Goal: Check status: Check status

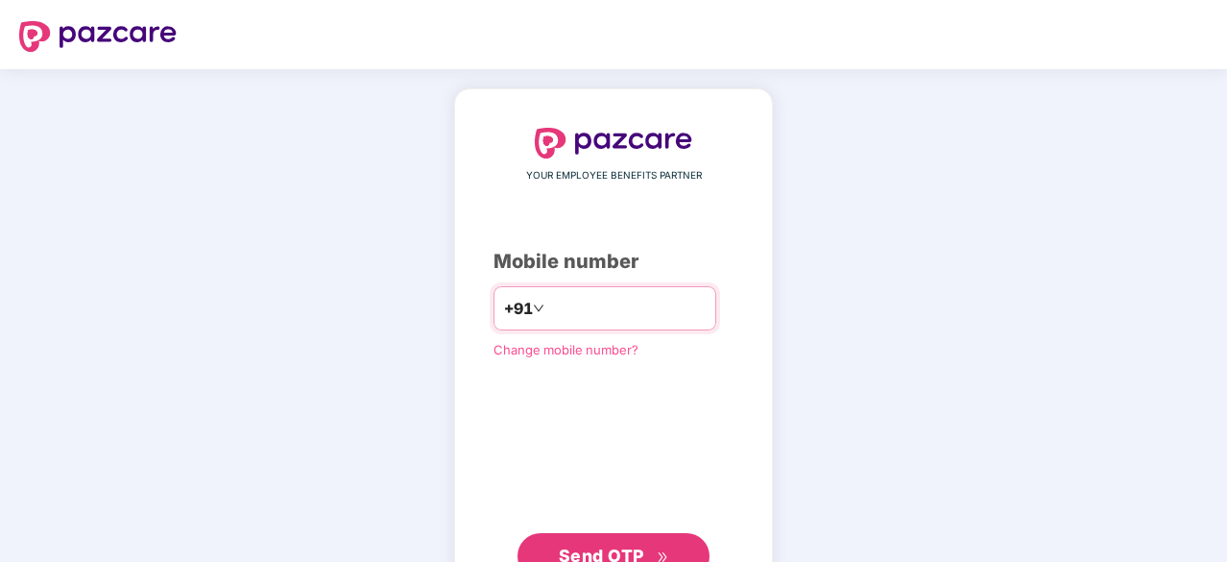
type input "*"
type input "**********"
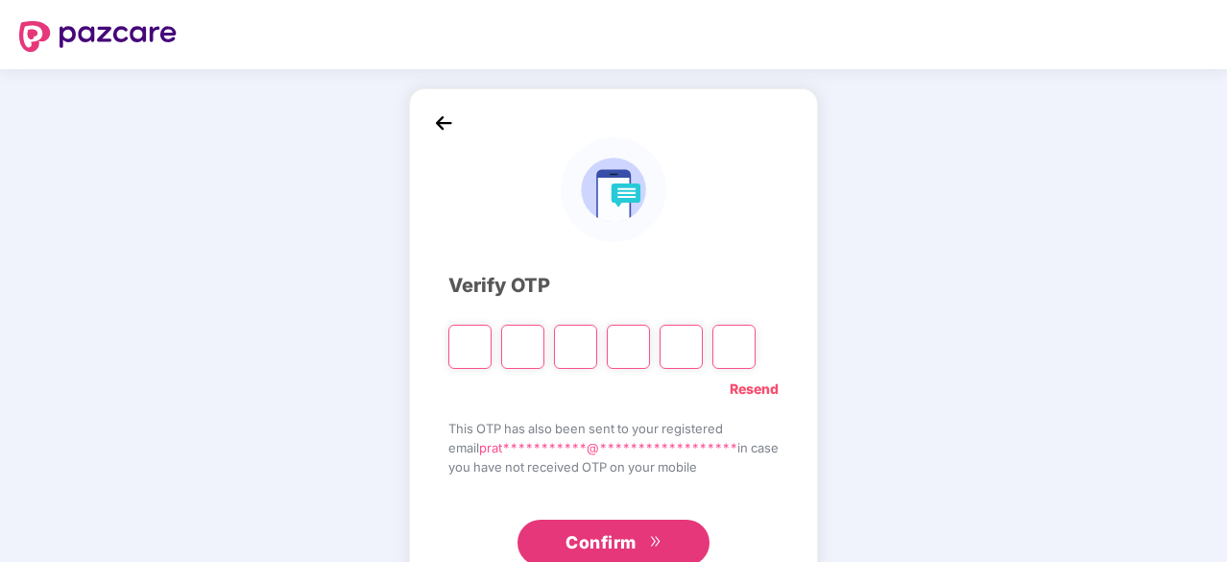
paste input "*"
type input "*"
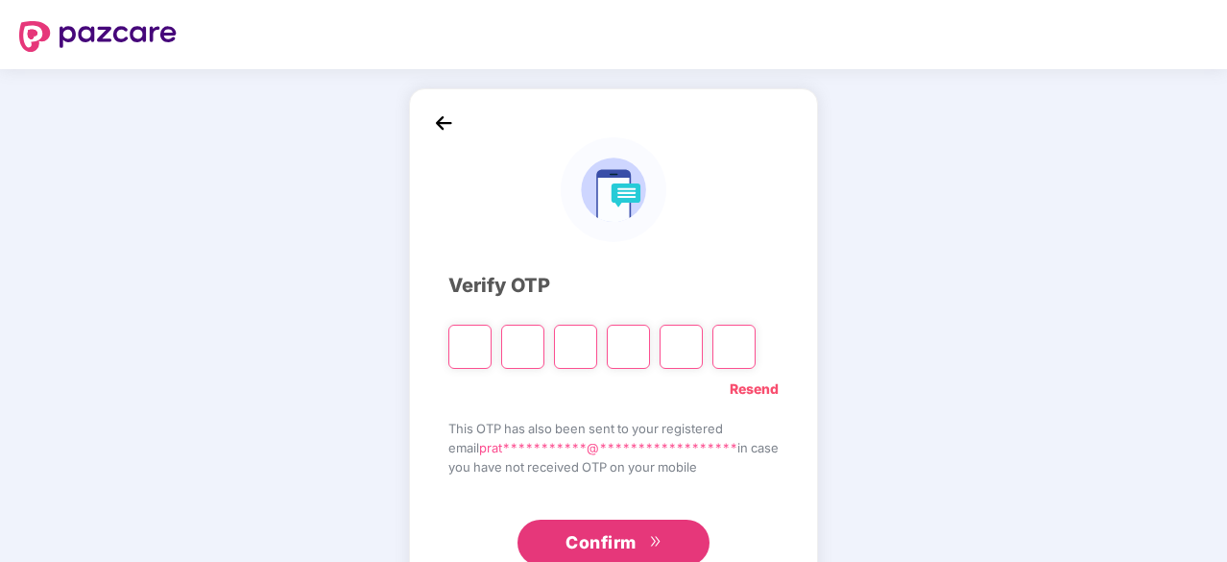
type input "*"
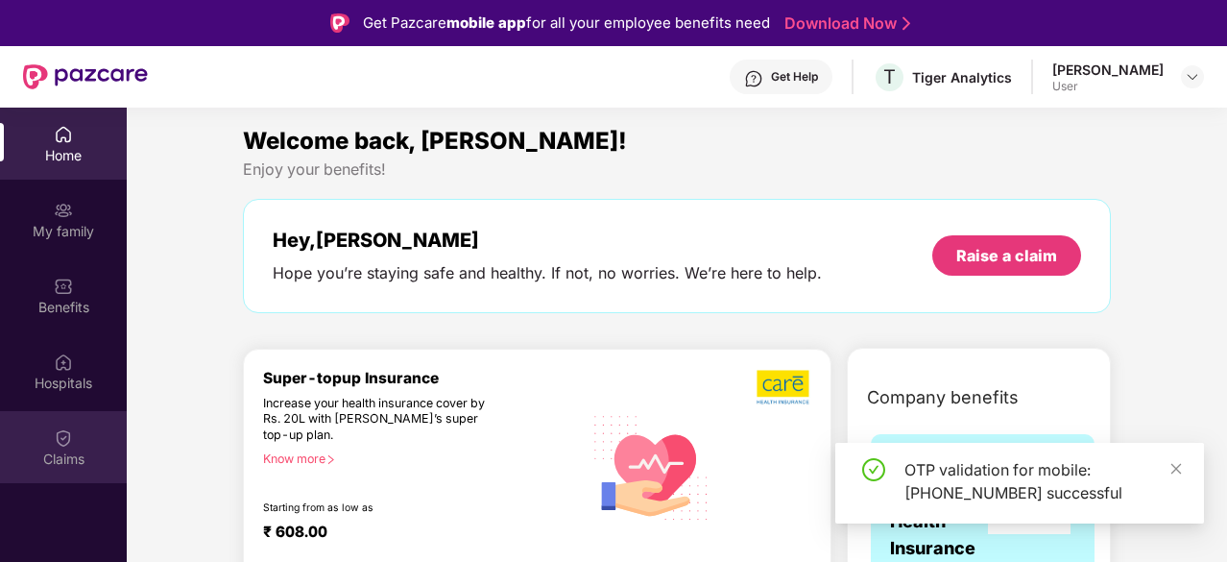
click at [71, 422] on div "Claims" at bounding box center [63, 447] width 127 height 72
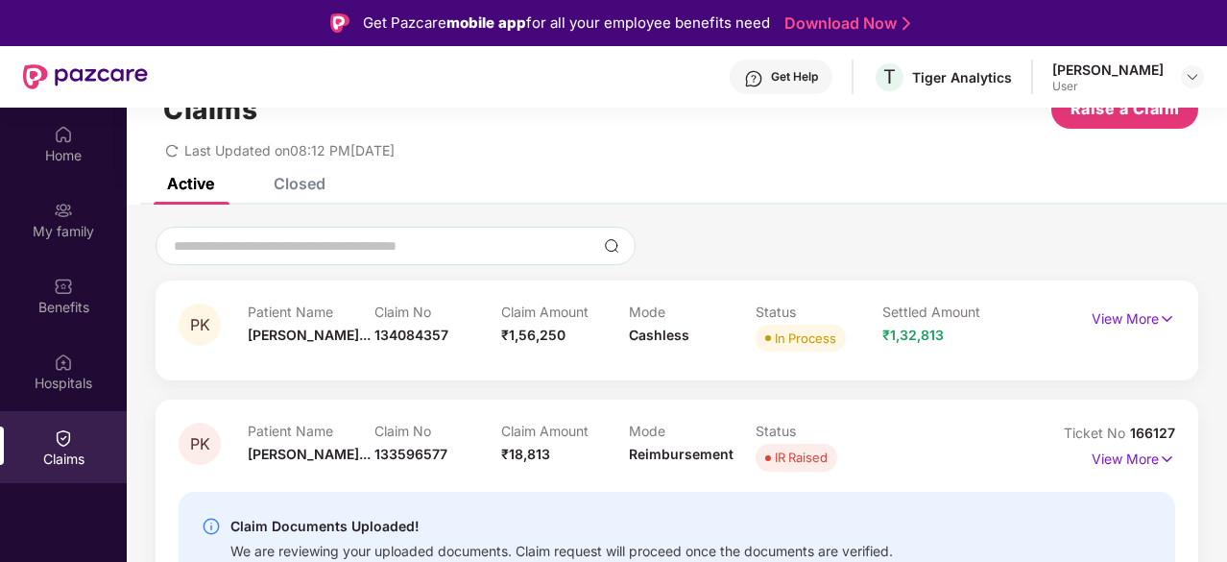
scroll to position [108, 0]
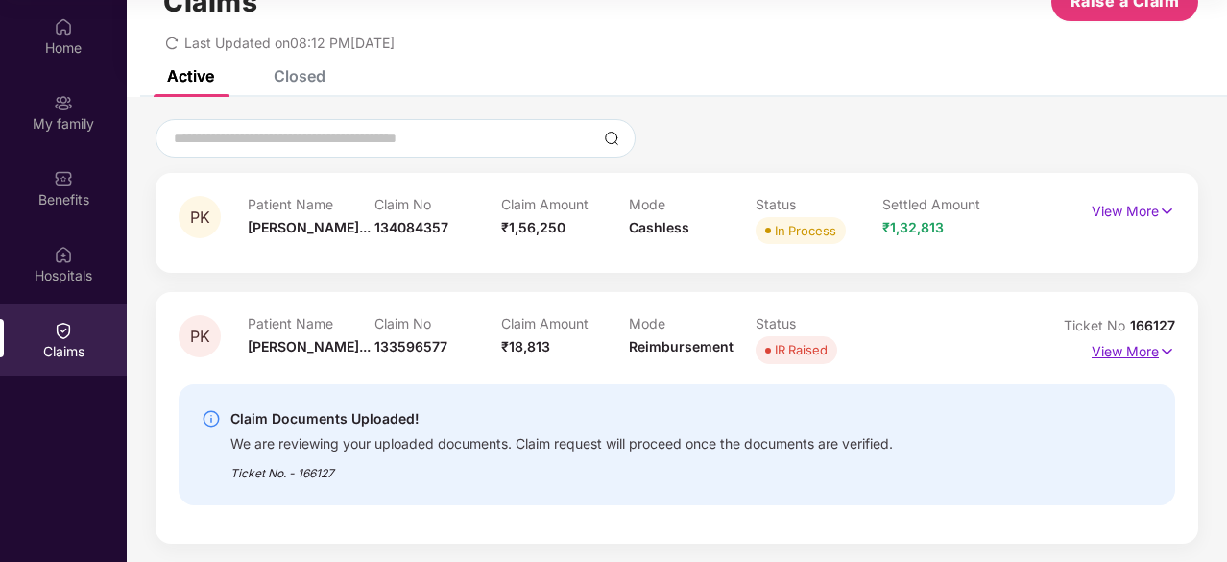
click at [1109, 346] on p "View More" at bounding box center [1134, 349] width 84 height 26
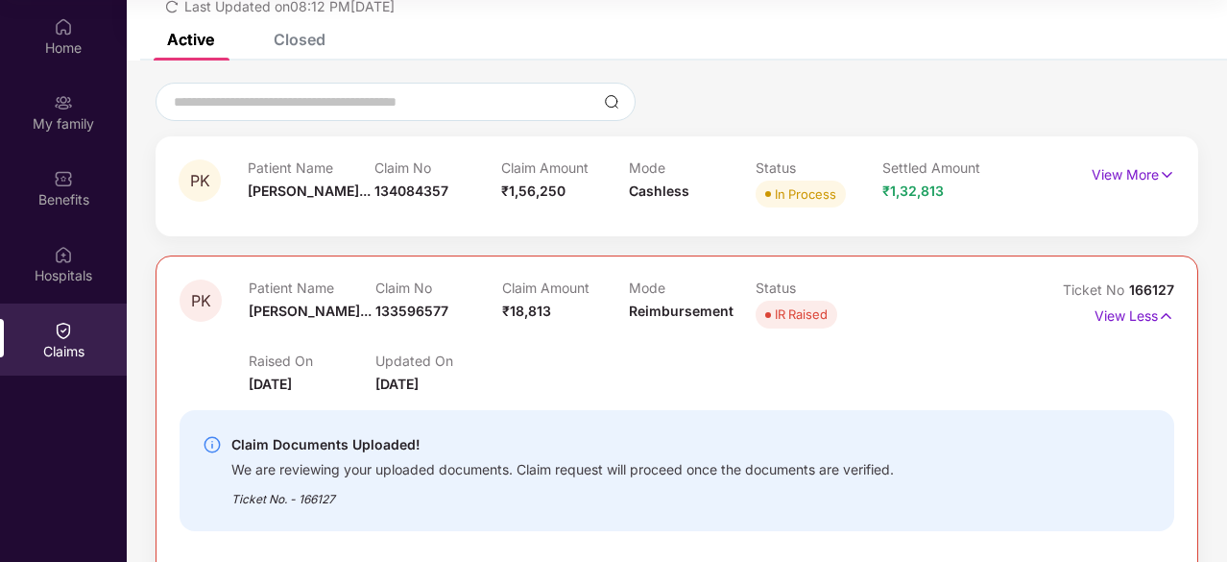
scroll to position [21, 0]
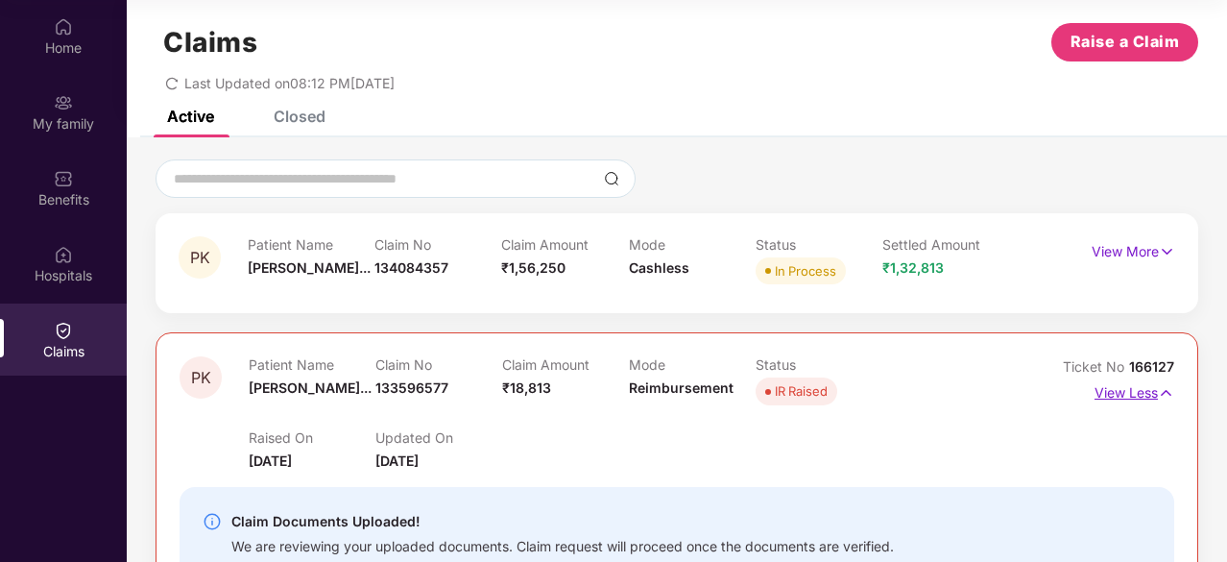
click at [1143, 399] on p "View Less" at bounding box center [1135, 390] width 80 height 26
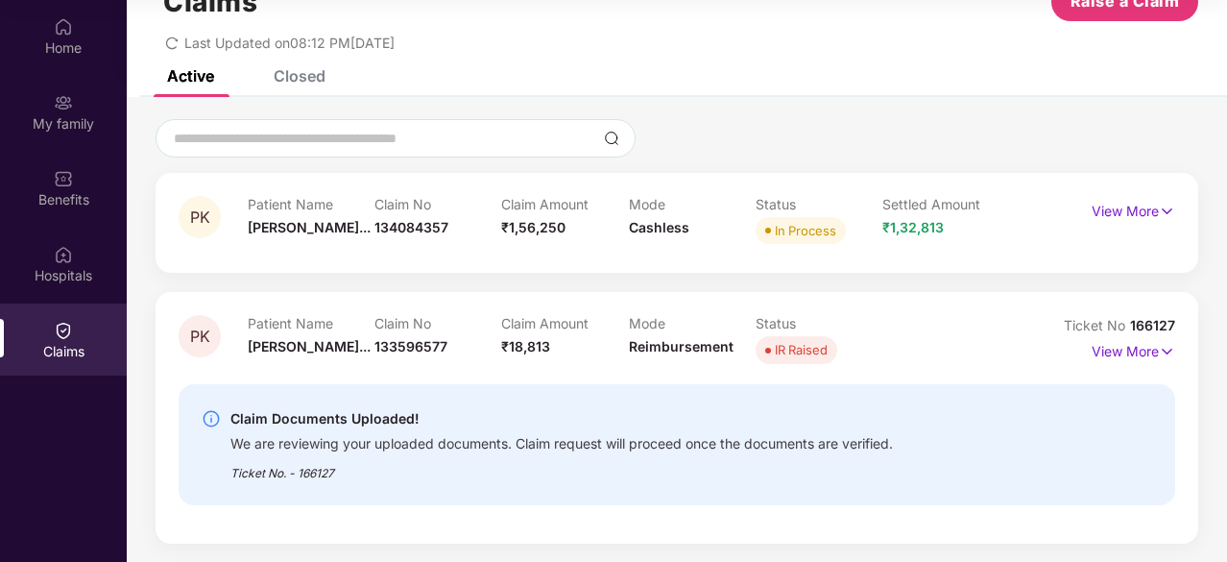
scroll to position [61, 0]
click at [300, 75] on div "Closed" at bounding box center [300, 75] width 52 height 19
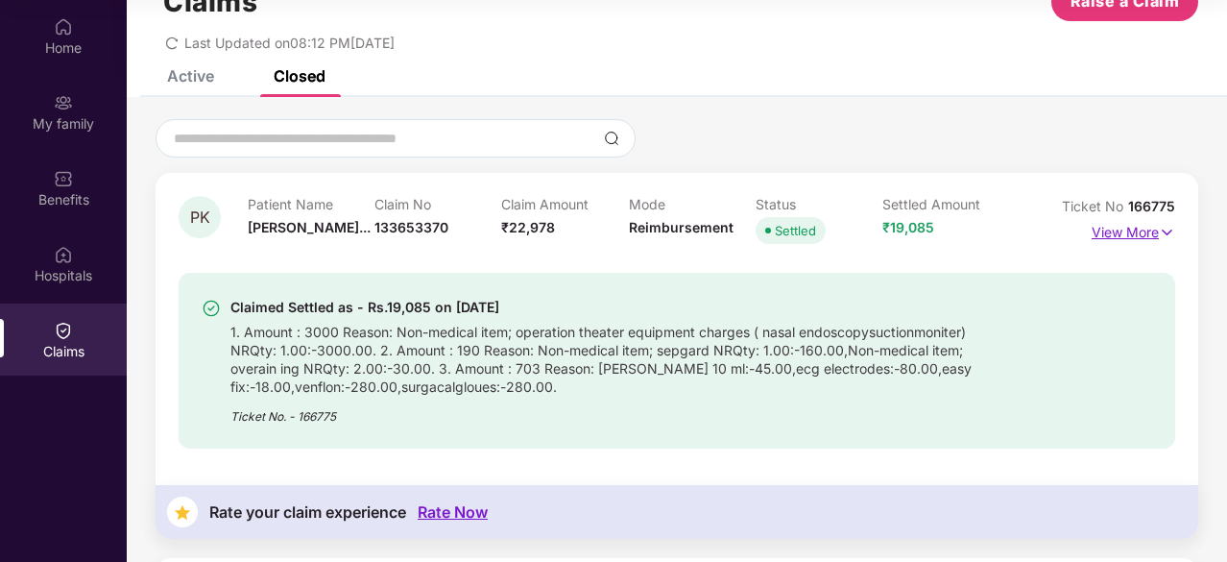
click at [1134, 229] on p "View More" at bounding box center [1134, 230] width 84 height 26
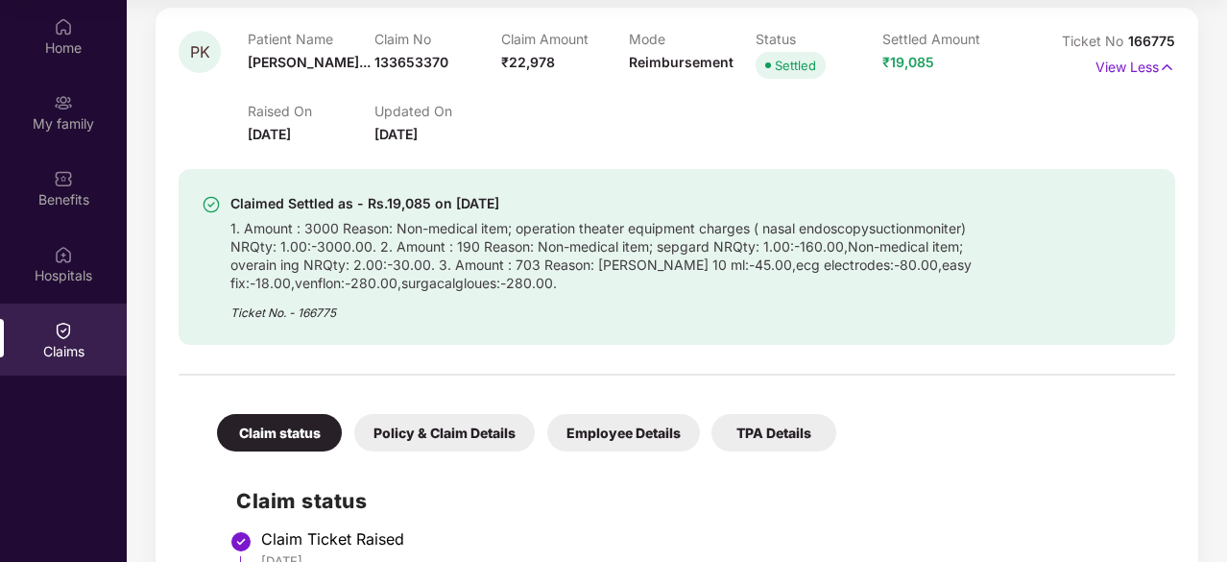
scroll to position [0, 0]
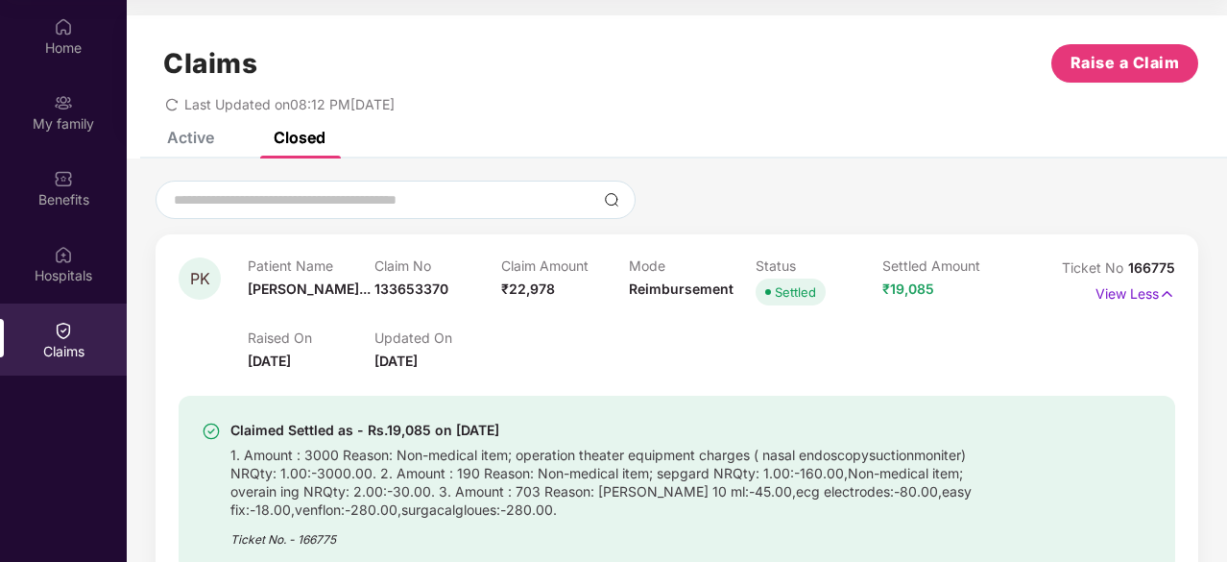
click at [184, 132] on div "Active" at bounding box center [190, 137] width 47 height 19
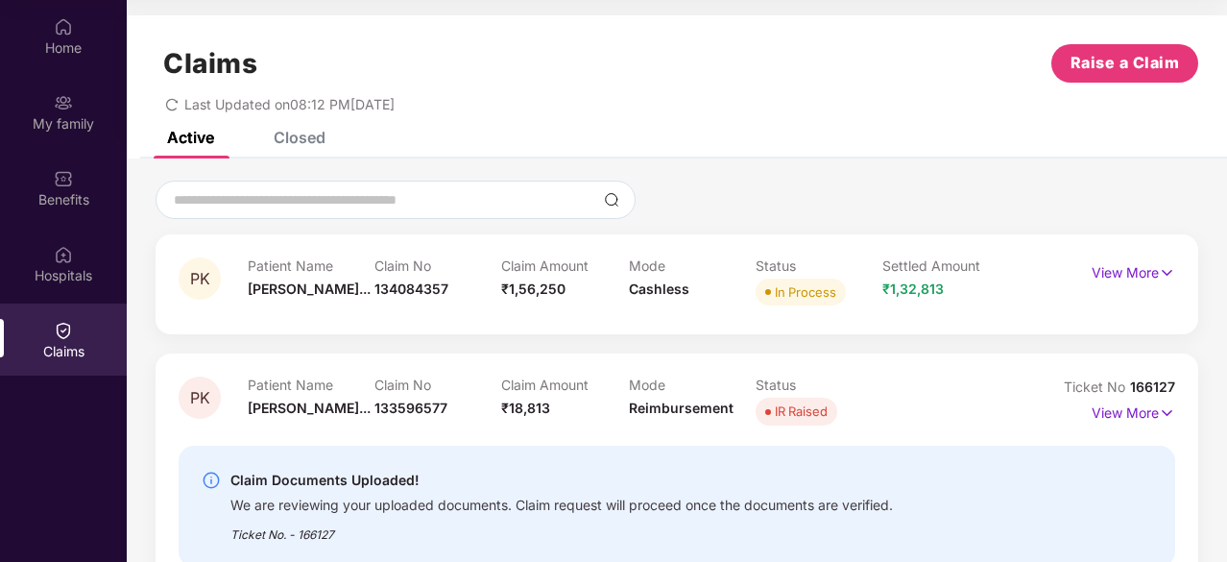
scroll to position [61, 0]
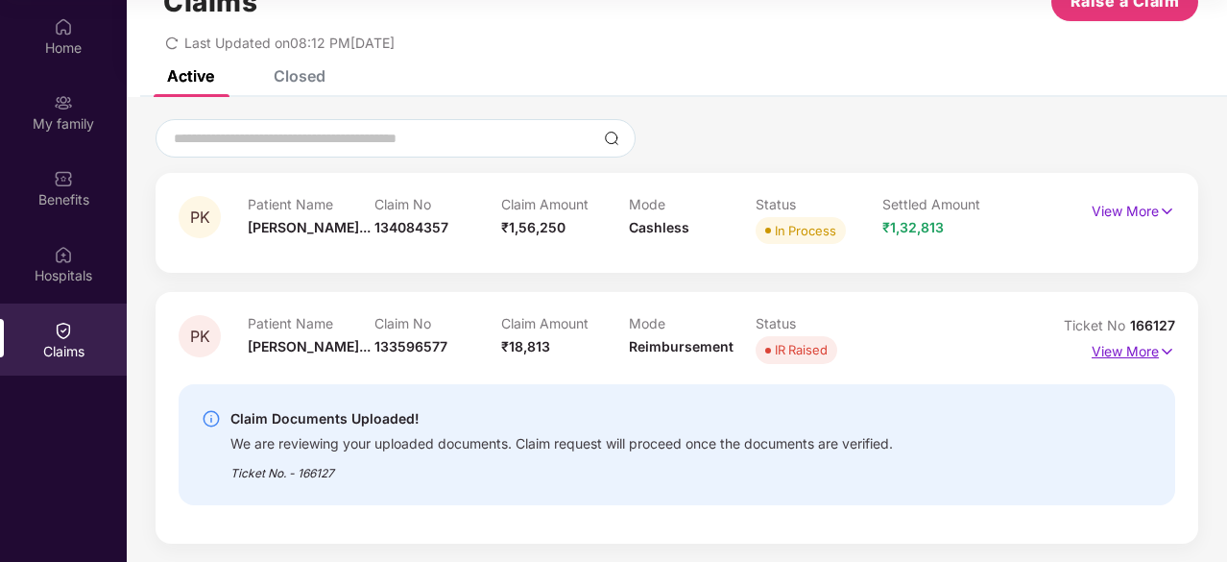
click at [1123, 360] on p "View More" at bounding box center [1134, 349] width 84 height 26
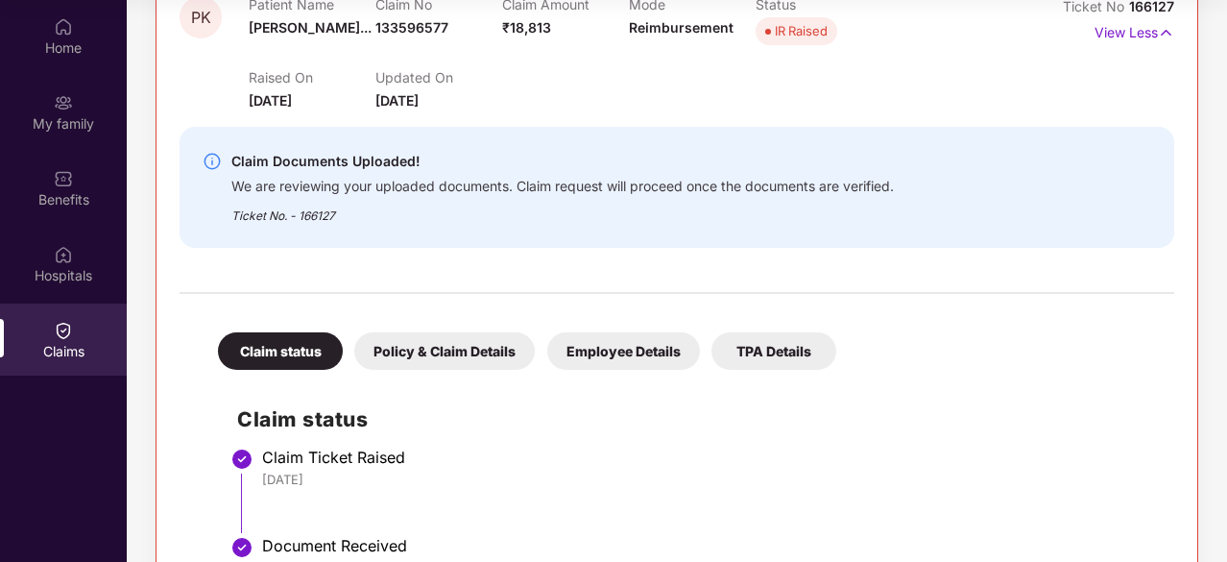
scroll to position [382, 0]
